Goal: Task Accomplishment & Management: Use online tool/utility

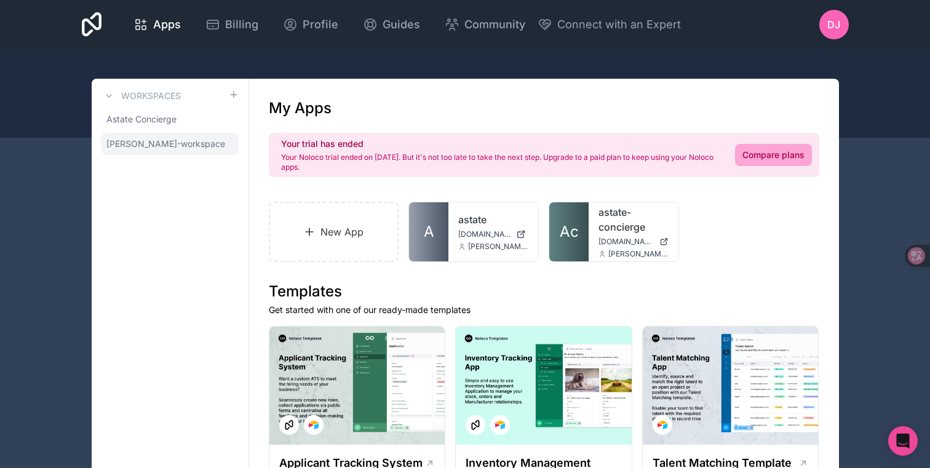
click at [166, 143] on span "[PERSON_NAME]-workspace" at bounding box center [165, 144] width 119 height 12
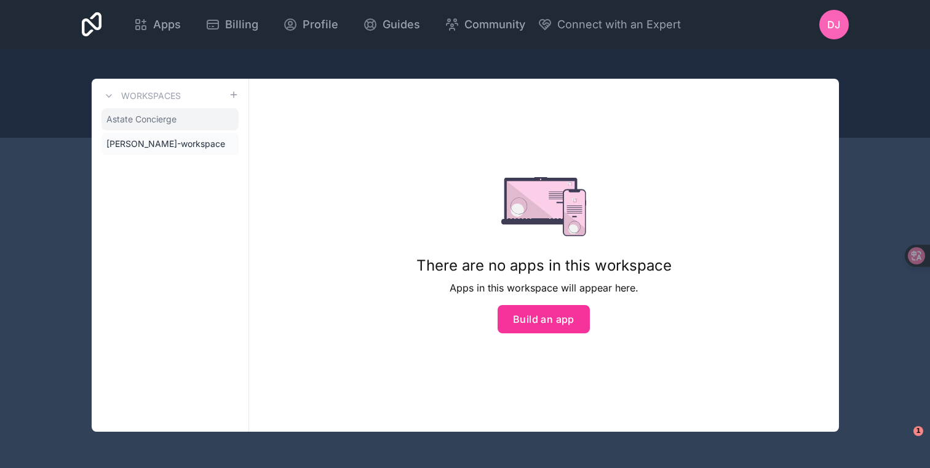
click at [196, 115] on link "Astate Concierge" at bounding box center [170, 119] width 137 height 22
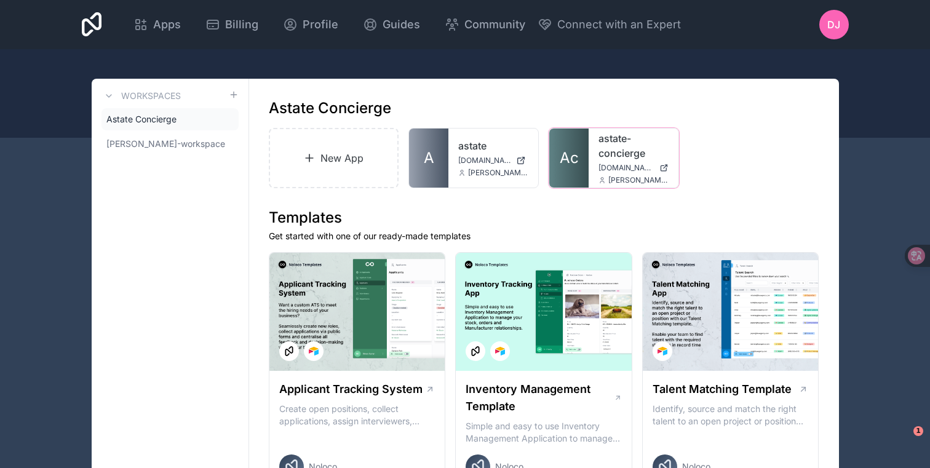
click at [0, 0] on icon at bounding box center [0, 0] width 0 height 0
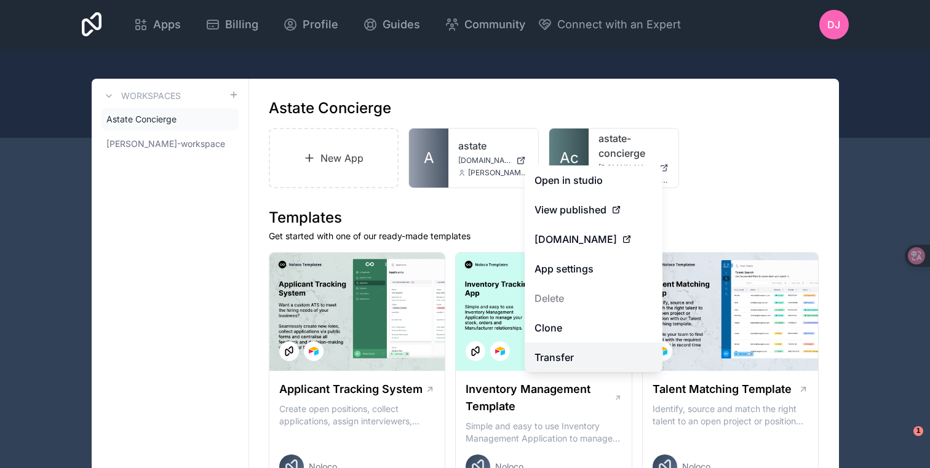
click at [584, 359] on link "Transfer" at bounding box center [594, 358] width 138 height 30
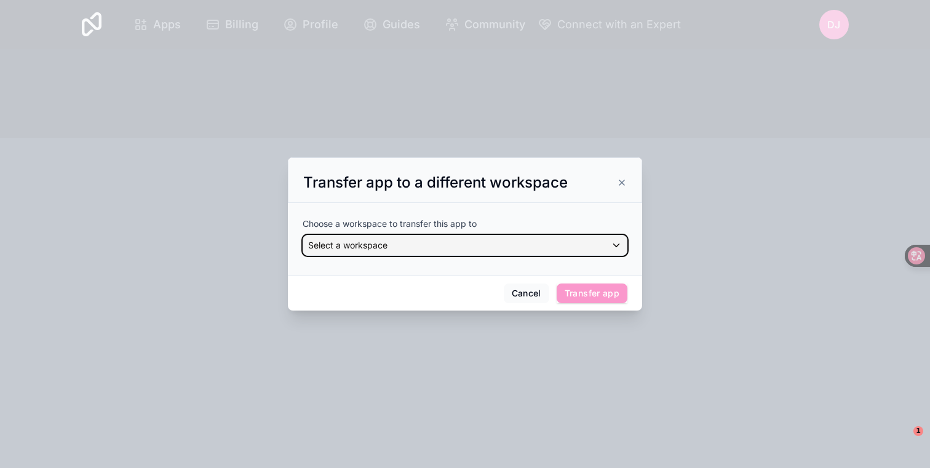
click at [500, 244] on div "Select a workspace" at bounding box center [465, 246] width 324 height 20
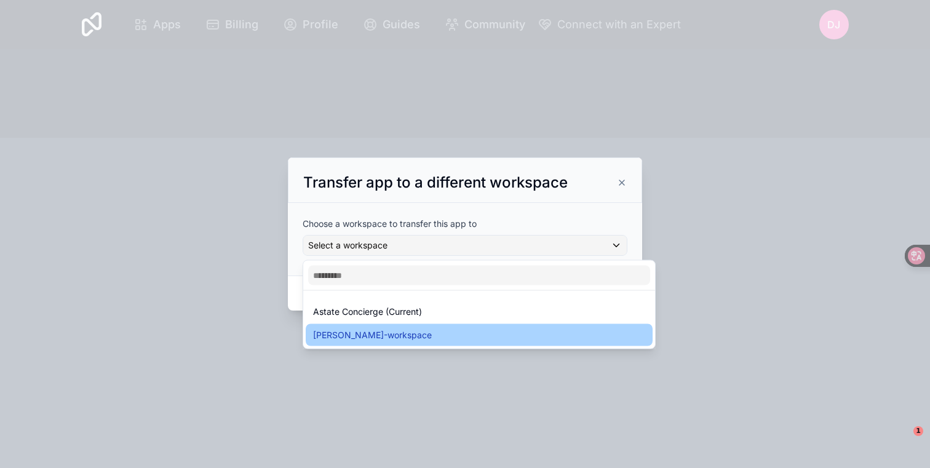
click at [485, 333] on div "[PERSON_NAME]-workspace" at bounding box center [479, 335] width 332 height 15
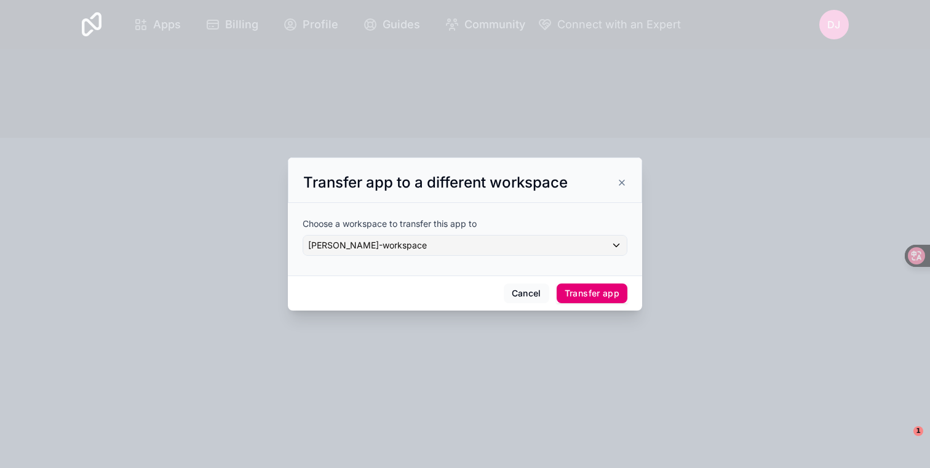
click at [591, 292] on button "Transfer app" at bounding box center [592, 294] width 71 height 20
